Goal: Task Accomplishment & Management: Manage account settings

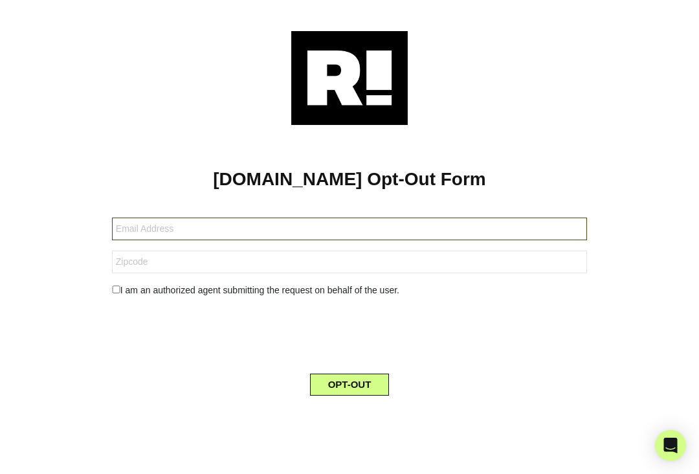
click at [214, 228] on input "text" at bounding box center [349, 228] width 475 height 23
click at [158, 230] on input "[DOMAIN_NAME]" at bounding box center [349, 228] width 475 height 23
click at [164, 236] on input "[EMAIL_ADDRESS][DOMAIN_NAME]" at bounding box center [349, 228] width 475 height 23
click at [168, 228] on input "[EMAIL_ADDRESS][DOMAIN_NAME]" at bounding box center [349, 228] width 475 height 23
click at [167, 228] on input "[EMAIL_ADDRESS][DOMAIN_NAME]" at bounding box center [349, 228] width 475 height 23
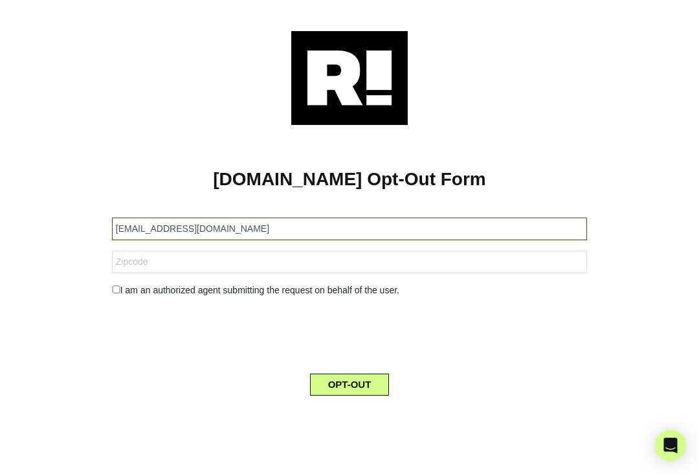
click at [162, 226] on input "[EMAIL_ADDRESS][DOMAIN_NAME]" at bounding box center [349, 228] width 475 height 23
click at [175, 227] on input "[EMAIL_ADDRESS][DOMAIN_NAME]" at bounding box center [349, 228] width 475 height 23
type input "[EMAIL_ADDRESS][DOMAIN_NAME]"
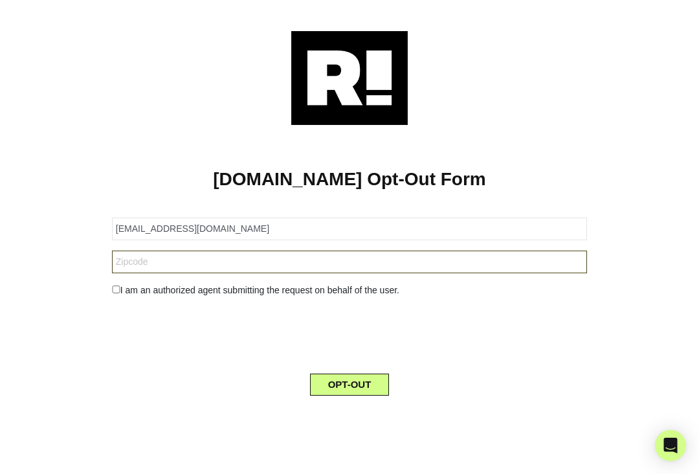
click at [234, 263] on input "text" at bounding box center [349, 261] width 475 height 23
type input "52310"
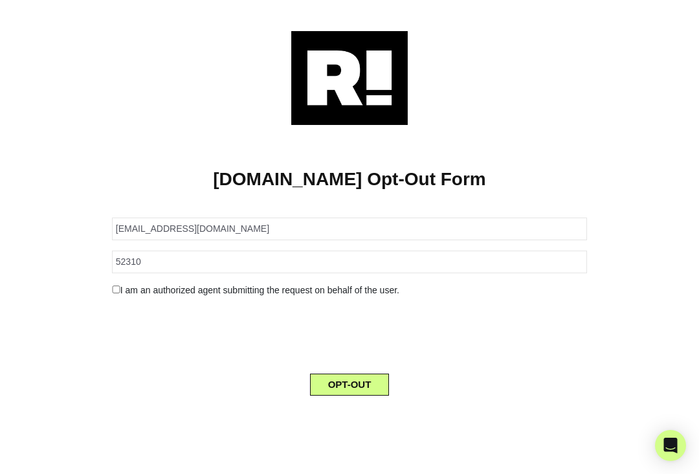
click at [113, 291] on input "checkbox" at bounding box center [116, 289] width 8 height 8
checkbox input "true"
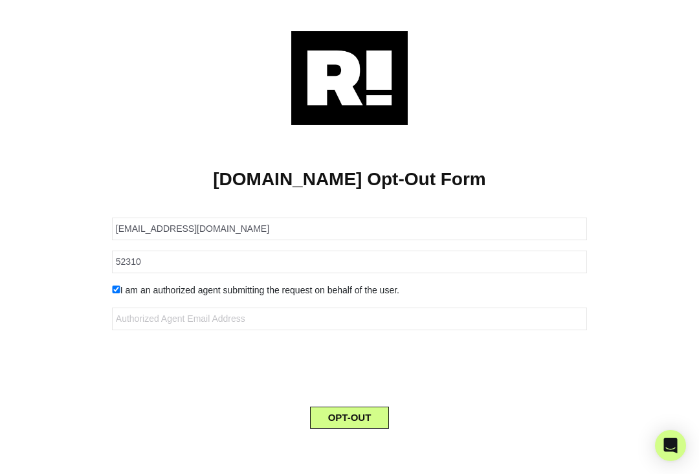
click at [362, 417] on button "OPT-OUT" at bounding box center [350, 417] width 80 height 22
